Goal: Navigation & Orientation: Find specific page/section

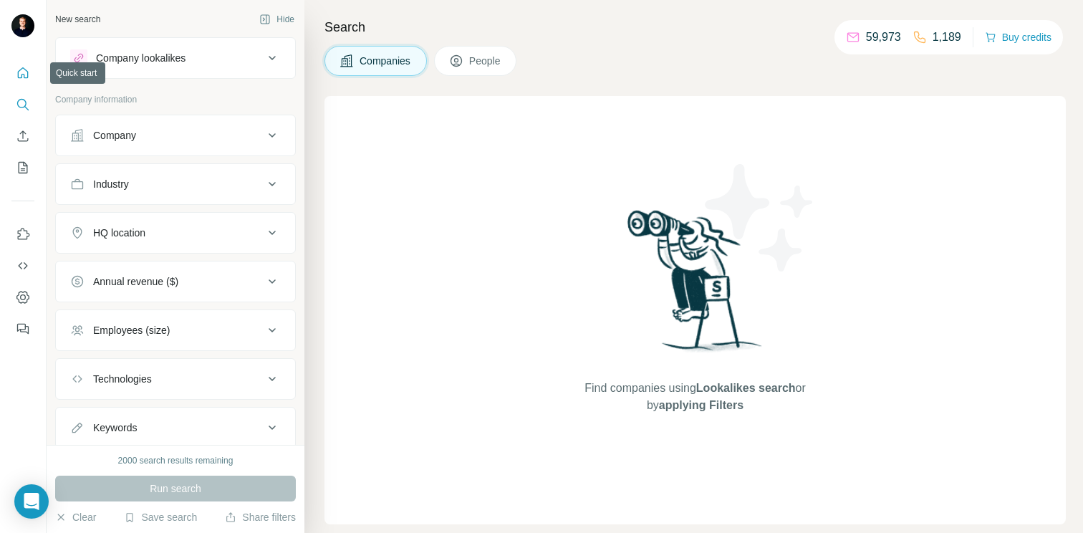
click at [19, 73] on icon "Quick start" at bounding box center [23, 73] width 14 height 14
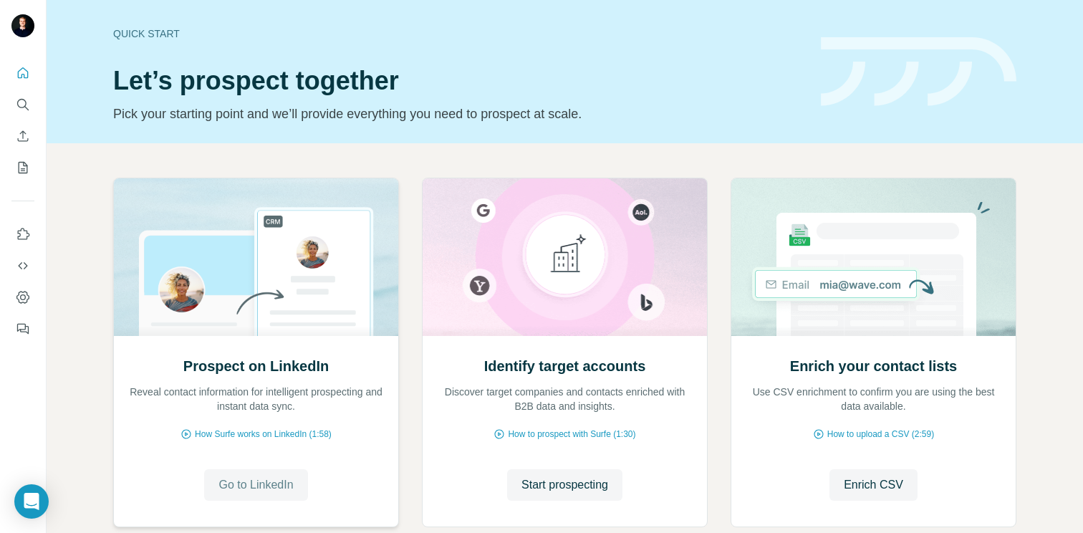
click at [243, 488] on span "Go to LinkedIn" at bounding box center [255, 484] width 74 height 17
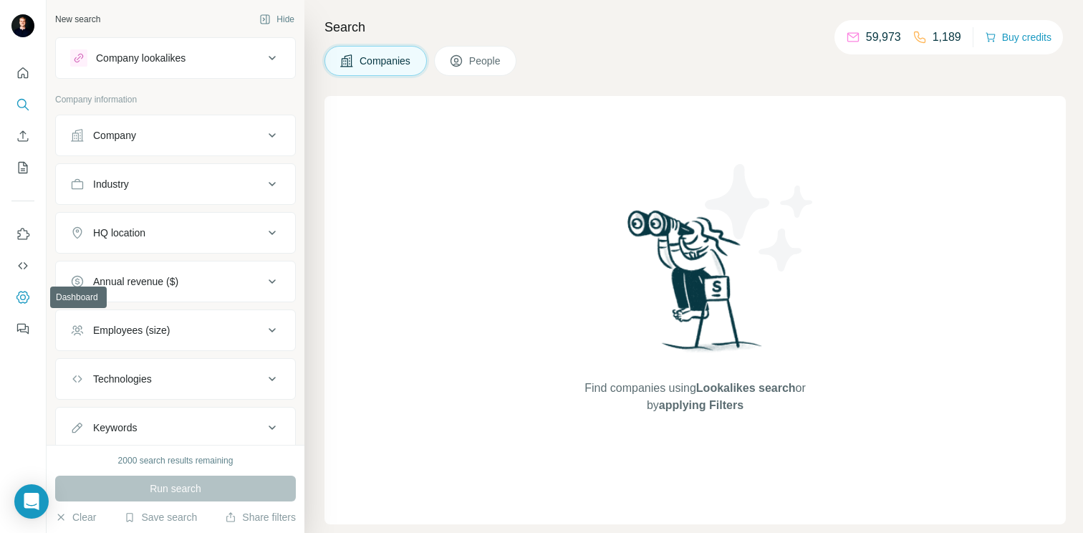
click at [24, 301] on icon "Dashboard" at bounding box center [23, 297] width 14 height 14
click at [75, 519] on button "Clear" at bounding box center [75, 517] width 41 height 14
click at [25, 291] on icon "Dashboard" at bounding box center [23, 297] width 14 height 14
